Goal: Download file/media

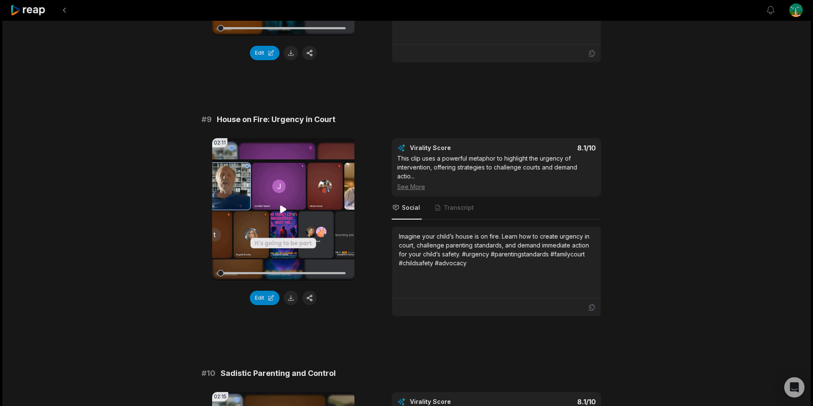
scroll to position [1966, 0]
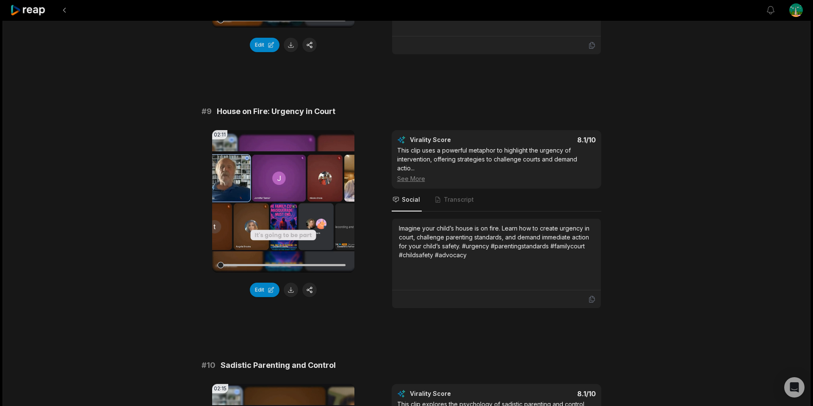
click at [342, 284] on div "Edit" at bounding box center [283, 289] width 142 height 14
click at [295, 289] on button at bounding box center [291, 289] width 14 height 14
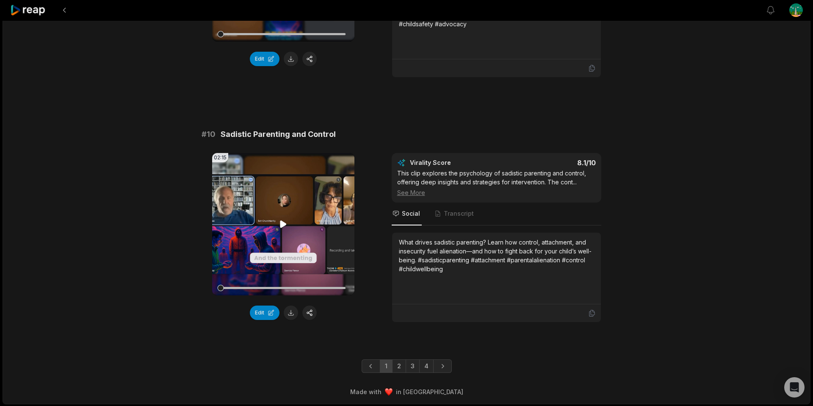
scroll to position [2197, 0]
click at [292, 308] on button at bounding box center [291, 311] width 14 height 14
click at [399, 361] on link "2" at bounding box center [399, 365] width 14 height 14
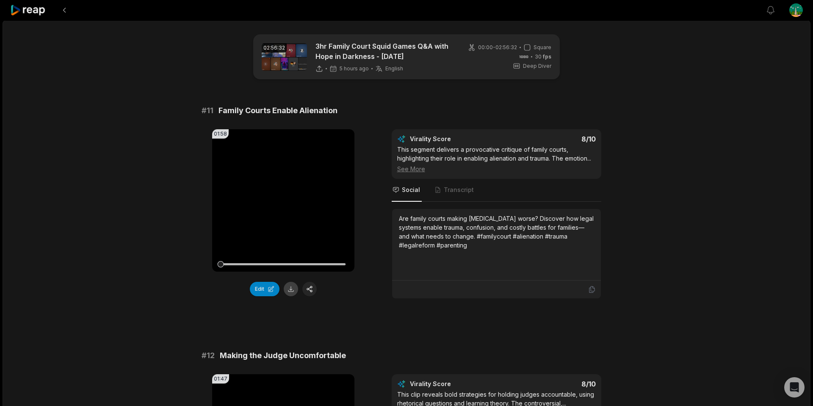
click at [289, 287] on button at bounding box center [291, 289] width 14 height 14
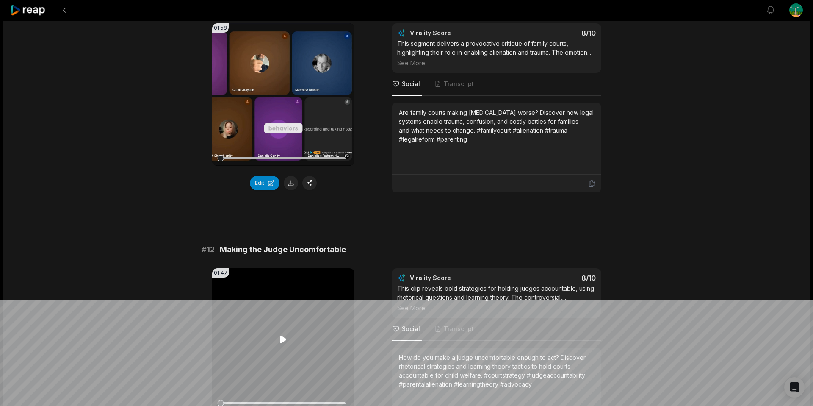
scroll to position [110, 0]
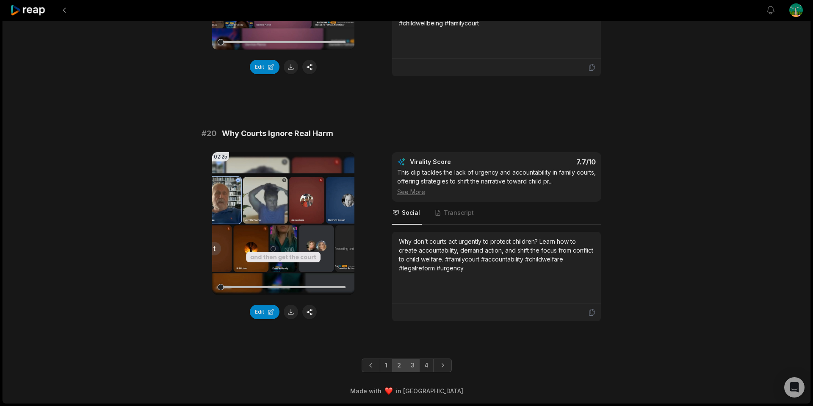
click at [410, 363] on link "3" at bounding box center [413, 365] width 14 height 14
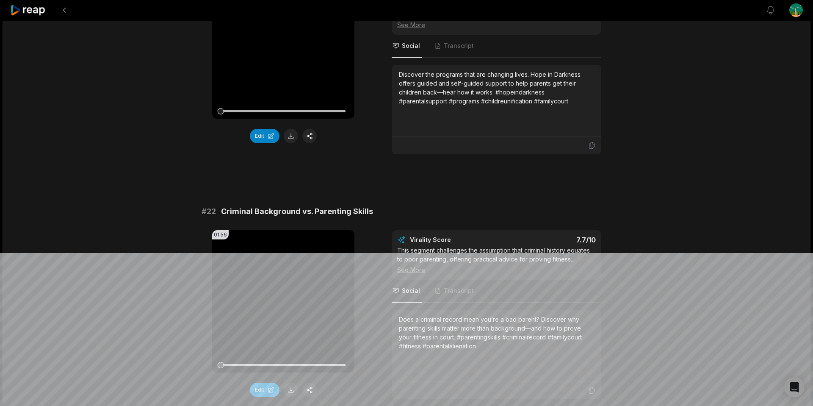
scroll to position [175, 0]
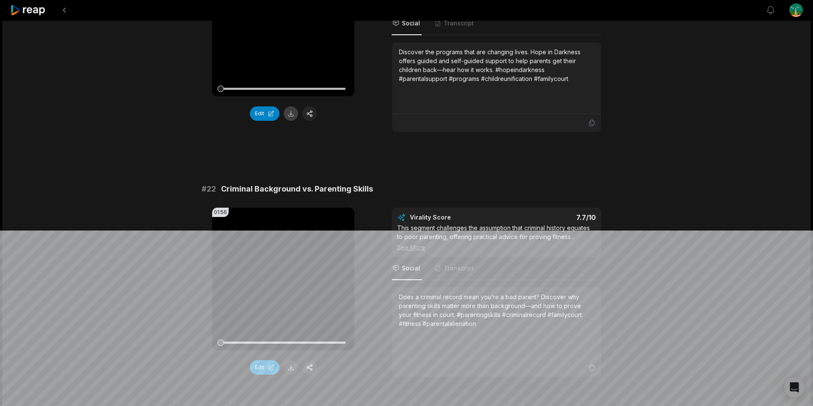
click at [294, 110] on button at bounding box center [291, 113] width 14 height 14
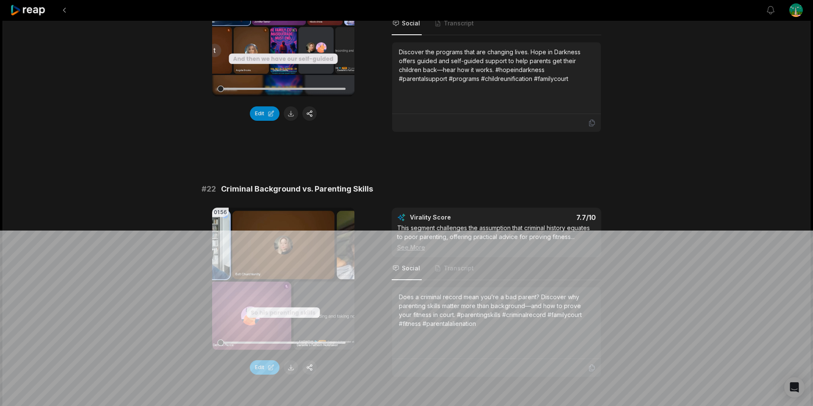
scroll to position [284, 0]
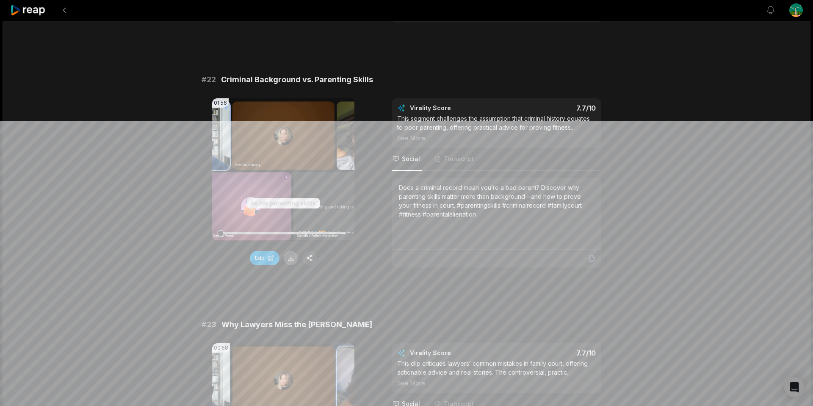
click at [294, 256] on button at bounding box center [291, 258] width 14 height 14
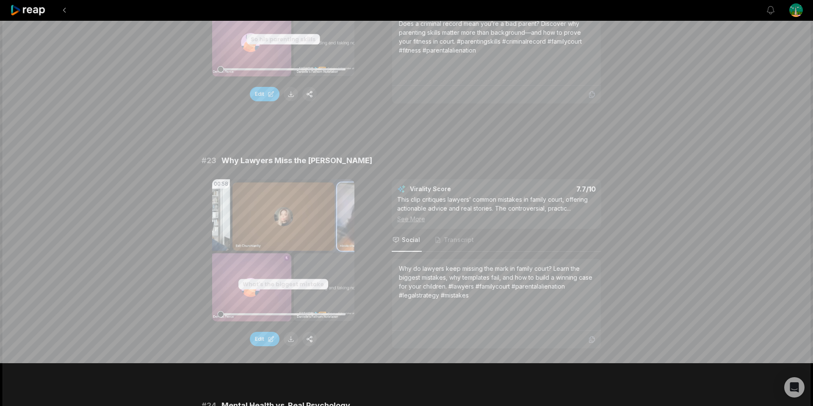
click at [290, 337] on button at bounding box center [291, 338] width 14 height 14
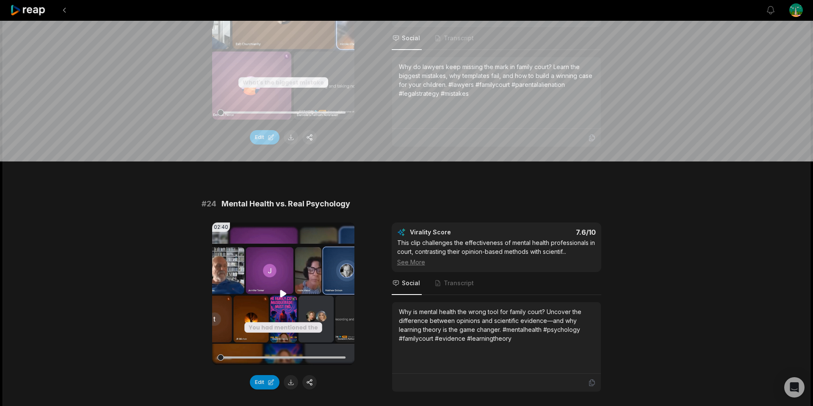
scroll to position [651, 0]
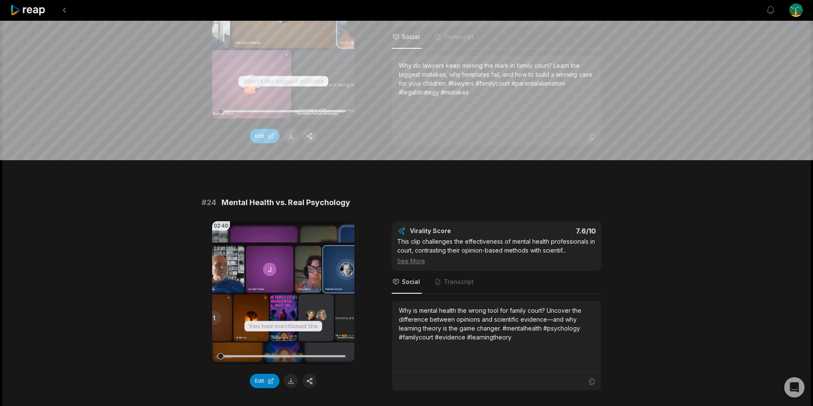
click at [289, 377] on button at bounding box center [291, 380] width 14 height 14
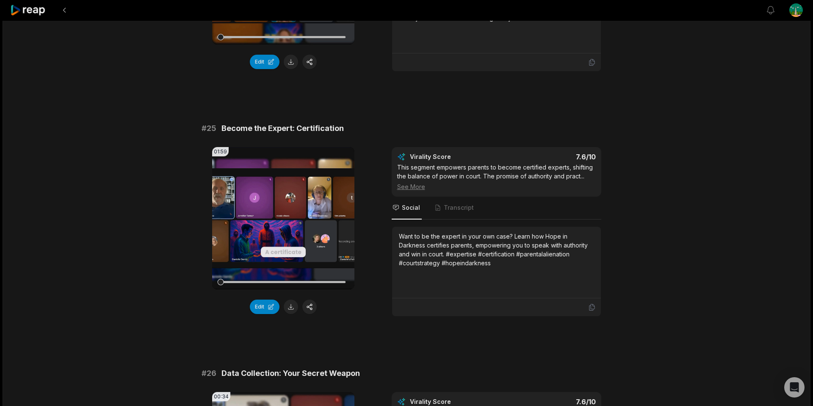
scroll to position [973, 0]
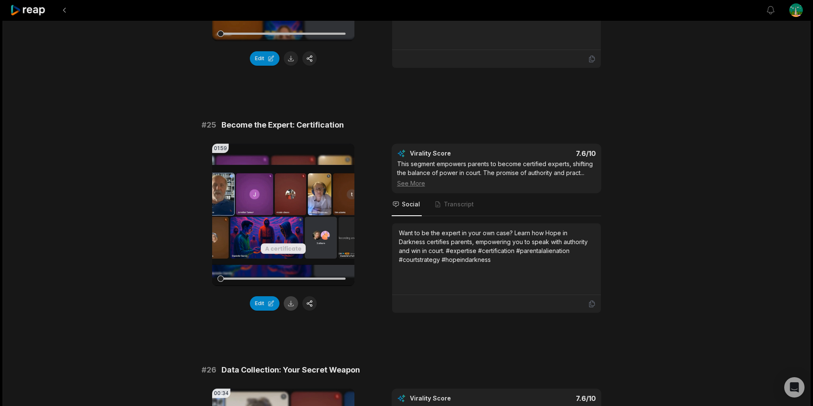
click at [290, 301] on button at bounding box center [291, 303] width 14 height 14
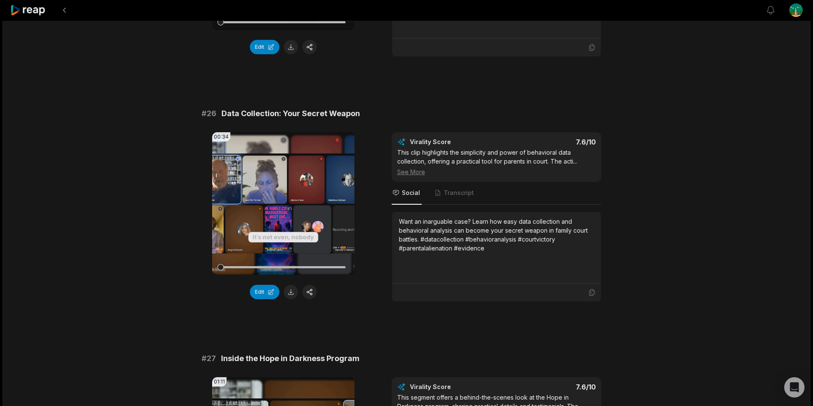
scroll to position [1230, 0]
click at [291, 291] on button at bounding box center [291, 291] width 14 height 14
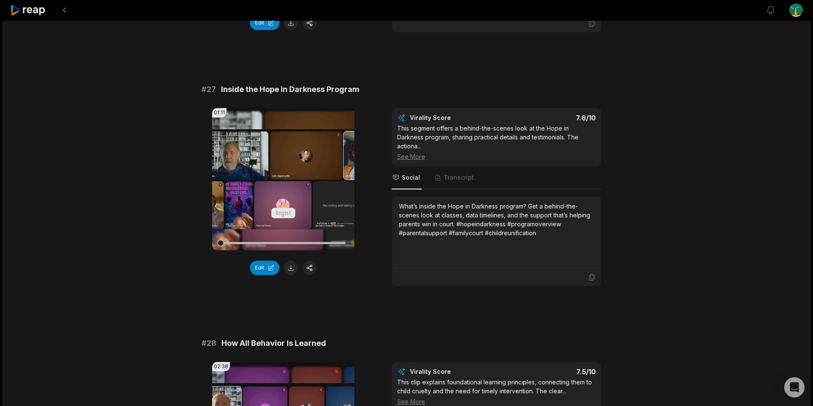
click at [294, 266] on button at bounding box center [291, 267] width 14 height 14
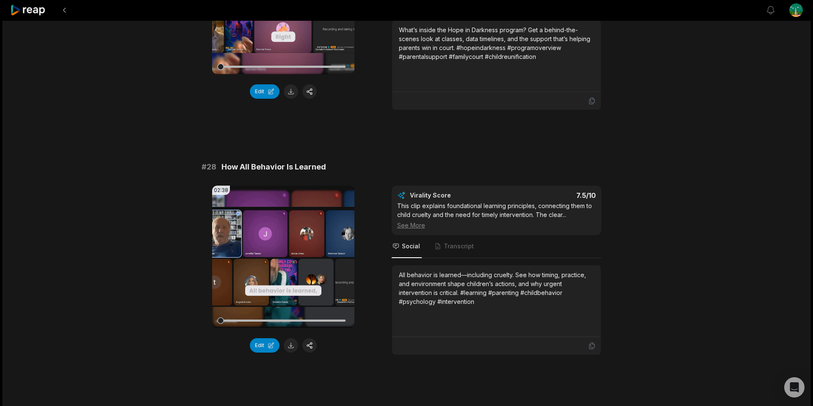
scroll to position [1676, 0]
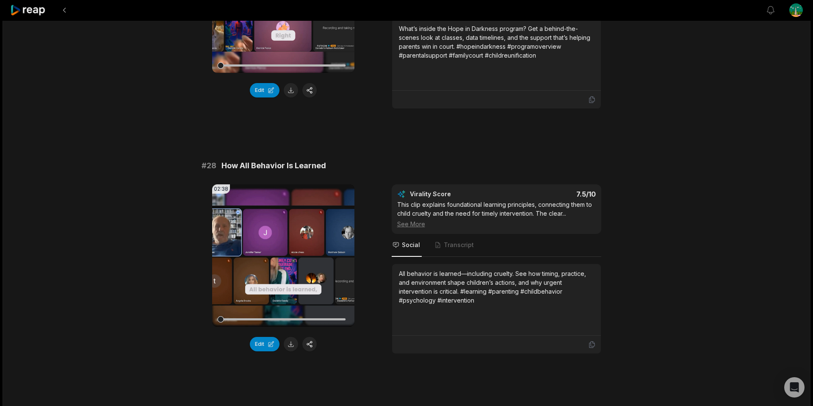
click at [289, 337] on button at bounding box center [291, 344] width 14 height 14
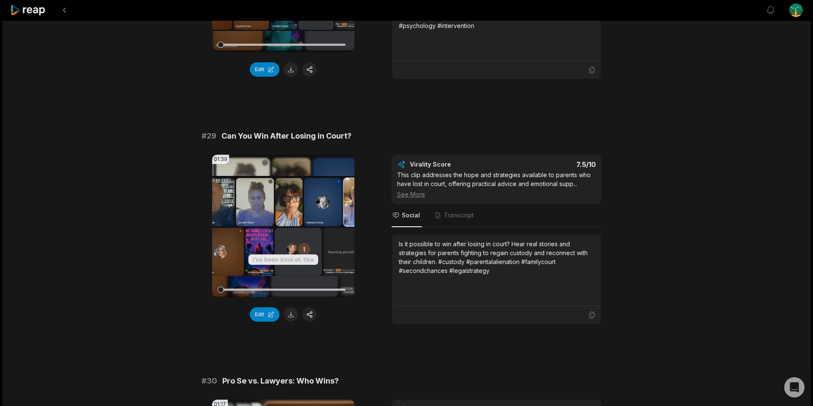
scroll to position [1989, 0]
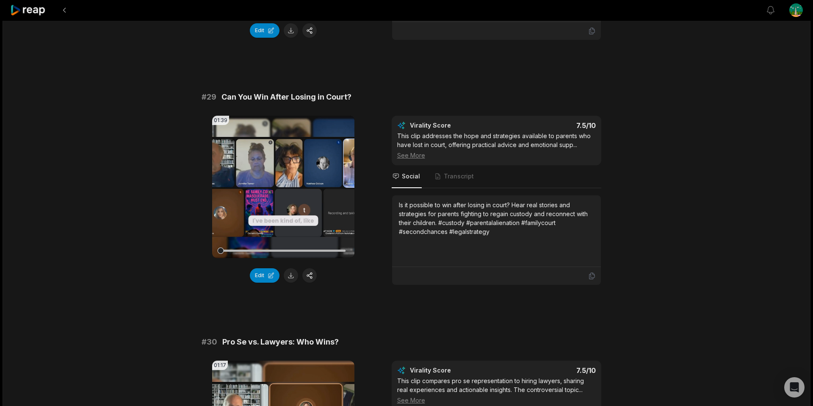
click at [296, 268] on button at bounding box center [291, 275] width 14 height 14
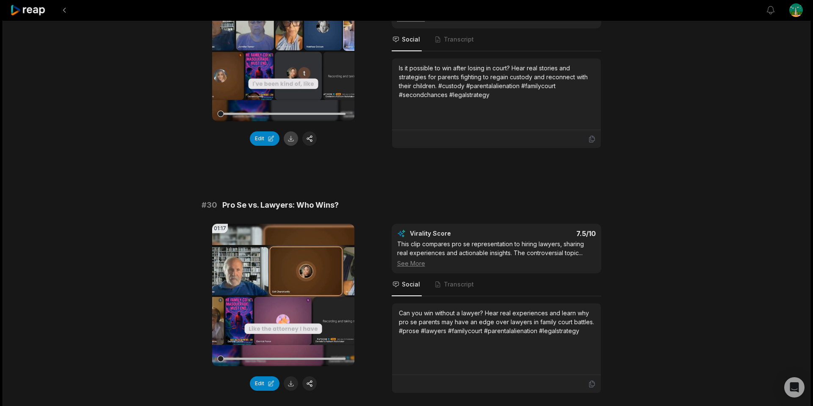
scroll to position [2132, 0]
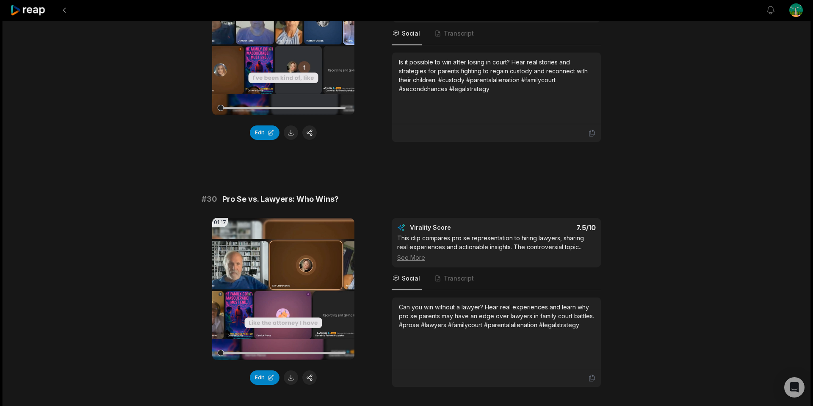
click at [291, 370] on button at bounding box center [291, 377] width 14 height 14
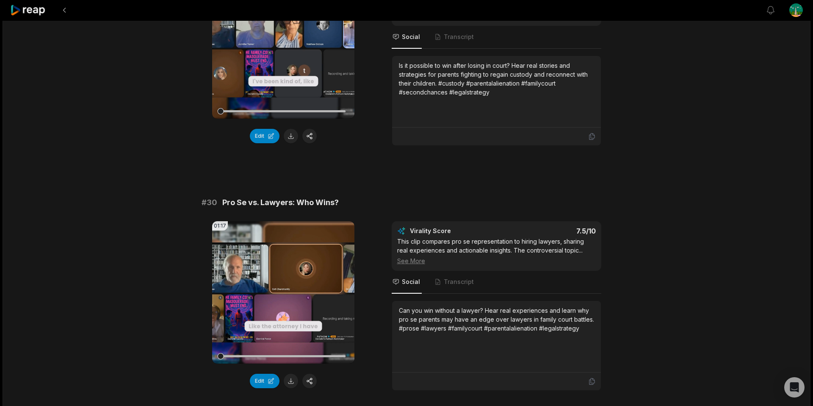
scroll to position [2188, 0]
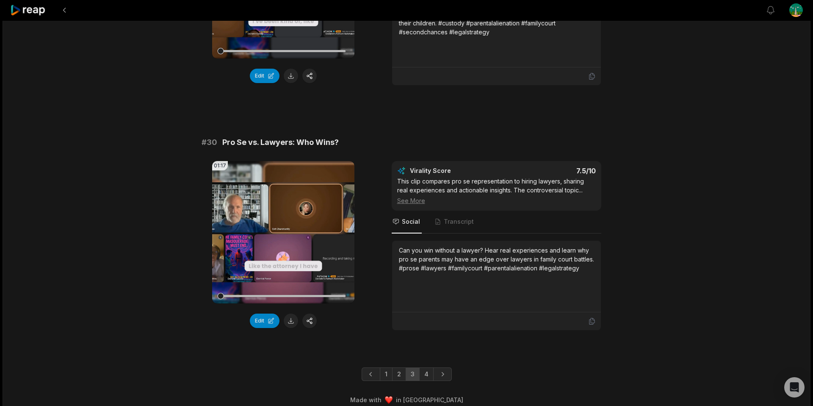
click at [422, 367] on link "4" at bounding box center [426, 374] width 14 height 14
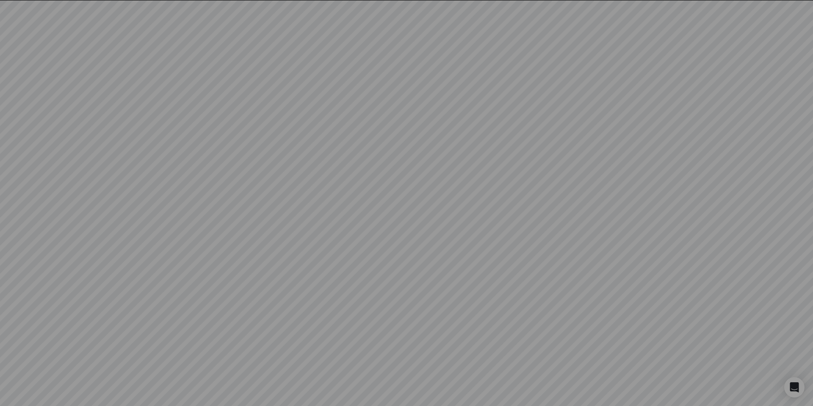
scroll to position [0, 0]
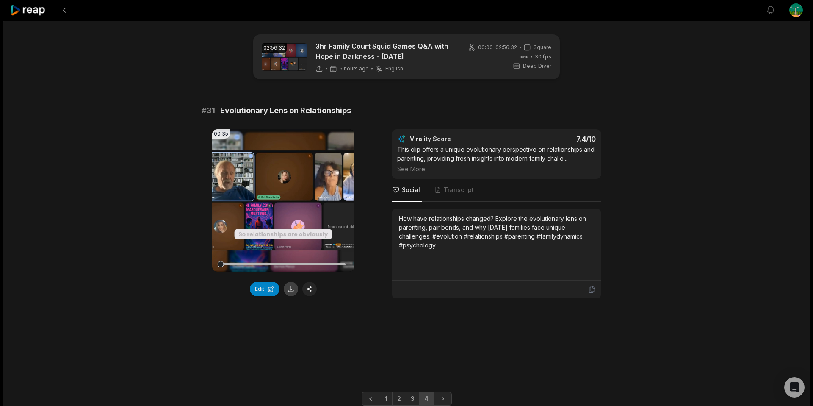
click at [289, 290] on button at bounding box center [291, 289] width 14 height 14
click at [29, 15] on icon at bounding box center [28, 10] width 36 height 11
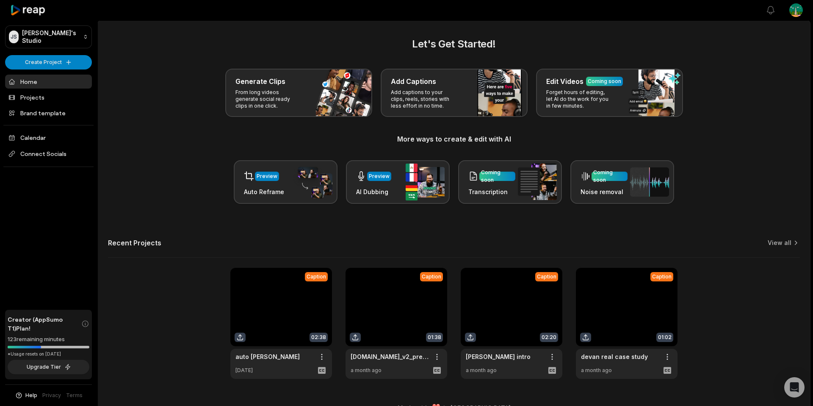
click at [33, 11] on icon at bounding box center [28, 10] width 36 height 11
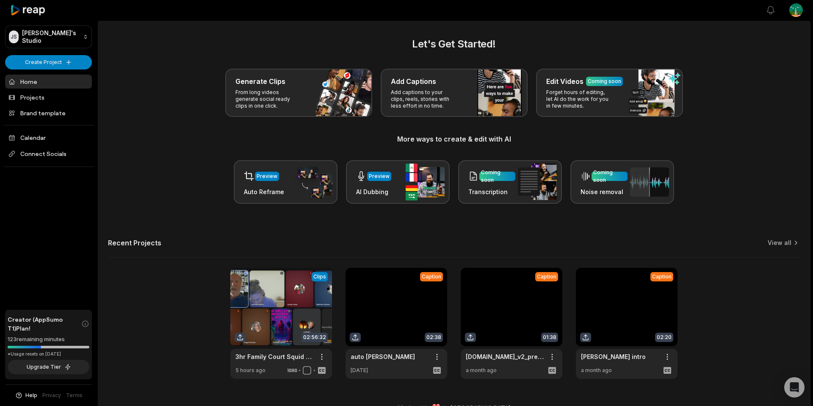
click at [41, 4] on icon at bounding box center [28, 10] width 36 height 12
